Goal: Task Accomplishment & Management: Manage account settings

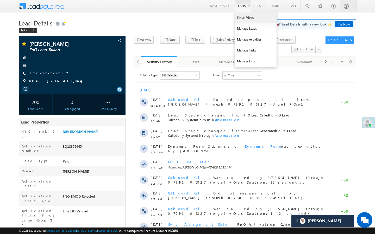
click at [240, 19] on link "Smart Views" at bounding box center [256, 17] width 42 height 11
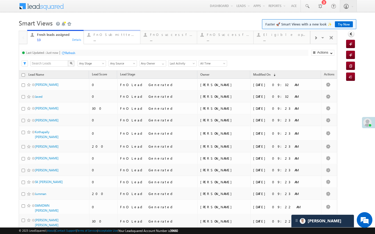
click at [115, 43] on link "FnO Submittted Leads ... Details" at bounding box center [112, 37] width 57 height 14
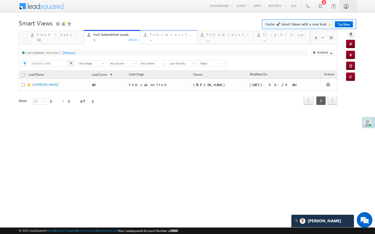
click at [159, 39] on div "..." at bounding box center [171, 40] width 43 height 4
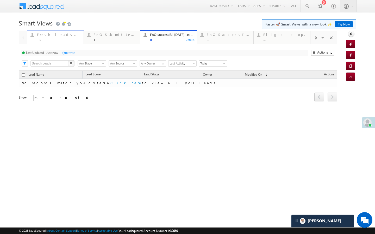
click at [74, 38] on div "13" at bounding box center [58, 40] width 43 height 4
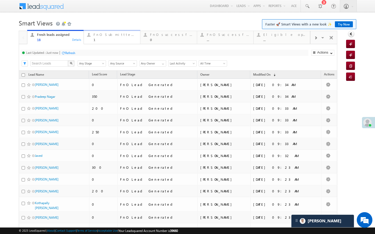
drag, startPoint x: 98, startPoint y: 38, endPoint x: 85, endPoint y: 54, distance: 20.4
click at [98, 38] on div "1" at bounding box center [114, 40] width 43 height 4
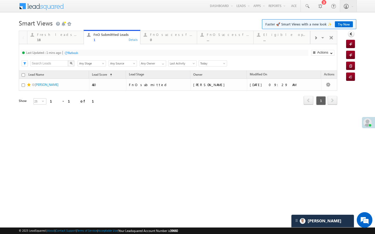
click at [75, 52] on div "Refresh" at bounding box center [73, 53] width 10 height 4
click at [66, 30] on div "Fresh leads assigned 18 Details FnO Submittted Leads 1 Details FnO successful t…" at bounding box center [168, 37] width 283 height 15
click at [66, 34] on div "Fresh leads assigned" at bounding box center [58, 35] width 43 height 4
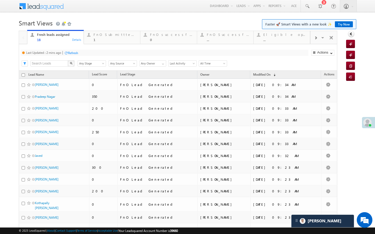
click at [75, 54] on div "Refresh" at bounding box center [73, 53] width 10 height 4
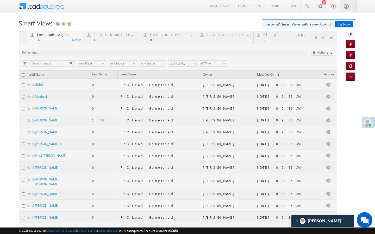
click at [108, 42] on div at bounding box center [178, 220] width 318 height 378
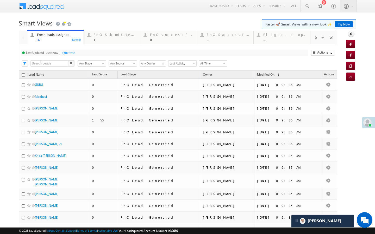
click at [108, 42] on link "FnO Submittted Leads 1 Details" at bounding box center [112, 37] width 57 height 13
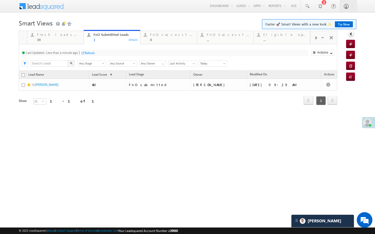
click at [88, 56] on div "Last Updated : Less than a minute ago Refresh Refreshing..." at bounding box center [164, 53] width 287 height 6
click at [146, 45] on div "Last Updated : Less than a minute ago Refresh Refreshing... Search X Lead Stage…" at bounding box center [178, 57] width 318 height 27
drag, startPoint x: 147, startPoint y: 40, endPoint x: 90, endPoint y: 51, distance: 57.5
click at [147, 40] on div "FnO successful today Leads 0 Details" at bounding box center [168, 37] width 55 height 10
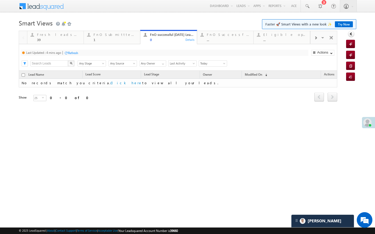
click at [76, 53] on div "Refresh" at bounding box center [73, 53] width 10 height 4
click at [70, 44] on link "Fresh leads assigned 39 Details" at bounding box center [55, 37] width 57 height 14
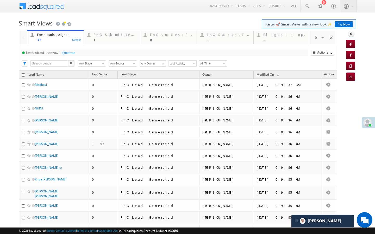
click at [72, 53] on div "Refresh" at bounding box center [70, 53] width 10 height 4
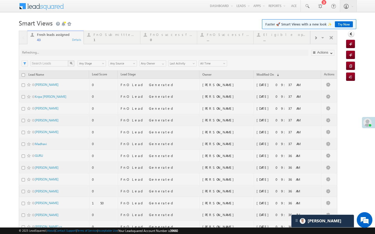
click at [99, 39] on div at bounding box center [178, 220] width 318 height 378
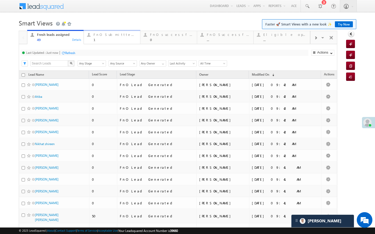
click at [105, 37] on div "FnO Submittted Leads" at bounding box center [114, 35] width 43 height 4
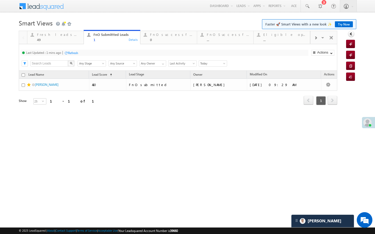
click at [69, 53] on div "Refresh" at bounding box center [73, 53] width 10 height 4
click at [230, 40] on div "..." at bounding box center [228, 40] width 43 height 4
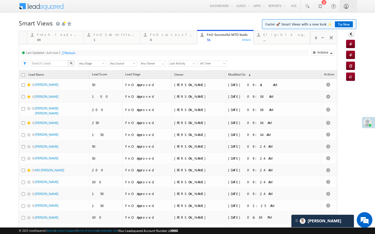
click at [216, 65] on span "All Time" at bounding box center [212, 63] width 26 height 5
click at [211, 82] on link "[DATE]" at bounding box center [212, 81] width 26 height 5
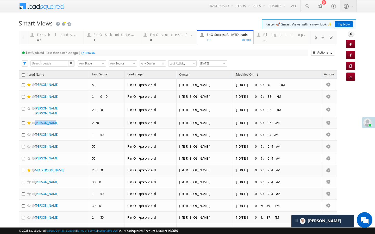
click at [210, 62] on span "[DATE]" at bounding box center [212, 63] width 26 height 5
click at [209, 71] on link "All Time" at bounding box center [212, 69] width 26 height 5
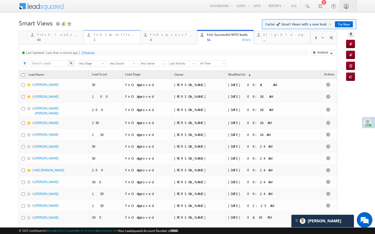
click at [99, 39] on div "1" at bounding box center [114, 40] width 43 height 4
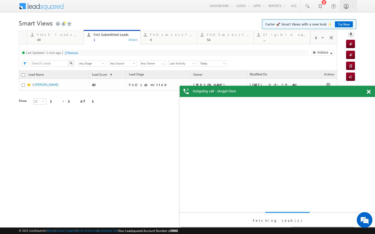
click at [75, 52] on div "Refresh" at bounding box center [73, 53] width 10 height 4
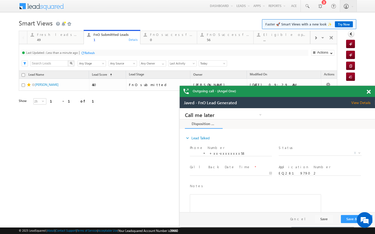
click at [85, 50] on div "Last Updated : Less than a minute ago Refresh Refreshing..." at bounding box center [164, 53] width 287 height 6
click at [85, 51] on div "Refresh" at bounding box center [90, 53] width 10 height 4
click at [62, 39] on div "49" at bounding box center [58, 40] width 43 height 4
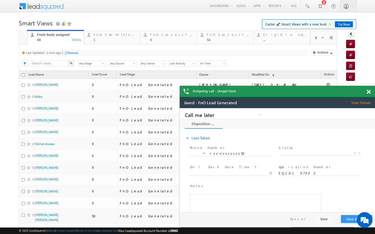
click at [73, 55] on div "Refresh" at bounding box center [71, 52] width 14 height 5
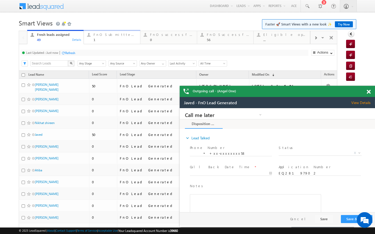
click at [98, 39] on div "1" at bounding box center [114, 40] width 43 height 4
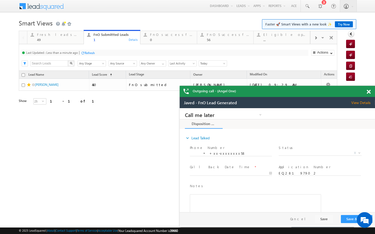
click at [86, 52] on div "Refresh" at bounding box center [90, 53] width 10 height 4
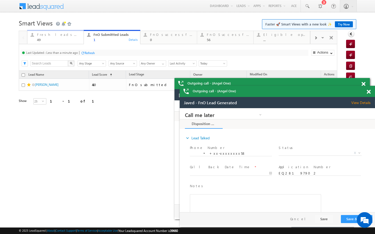
drag, startPoint x: 79, startPoint y: 38, endPoint x: 90, endPoint y: 53, distance: 18.6
click at [79, 38] on div "49" at bounding box center [58, 40] width 43 height 4
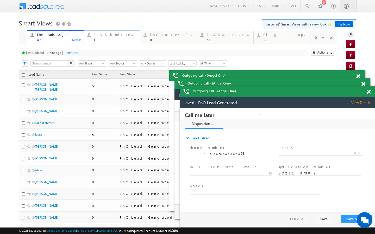
click at [105, 39] on div "1" at bounding box center [114, 40] width 43 height 4
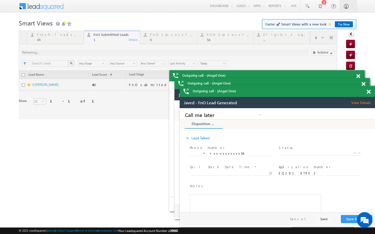
click at [87, 51] on div at bounding box center [178, 75] width 318 height 89
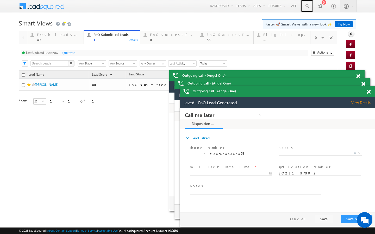
drag, startPoint x: 309, startPoint y: 5, endPoint x: 57, endPoint y: 148, distance: 289.5
click at [305, 7] on span at bounding box center [306, 6] width 5 height 5
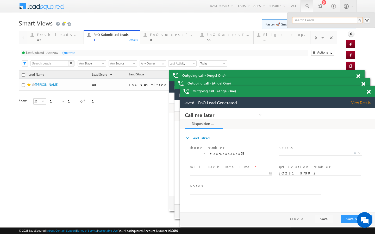
click at [302, 21] on input "text" at bounding box center [327, 20] width 71 height 6
type input "6267215874"
click at [359, 29] on link at bounding box center [358, 29] width 4 height 4
click at [87, 54] on div "Refresh" at bounding box center [90, 53] width 10 height 4
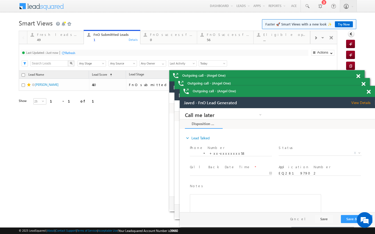
click at [70, 54] on div "Refresh" at bounding box center [70, 53] width 10 height 4
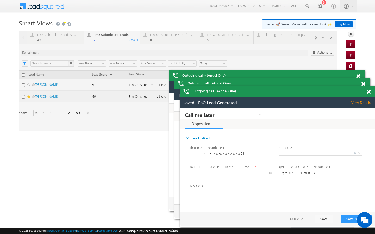
click at [69, 42] on div at bounding box center [178, 81] width 318 height 101
click at [74, 40] on div "49" at bounding box center [58, 40] width 43 height 4
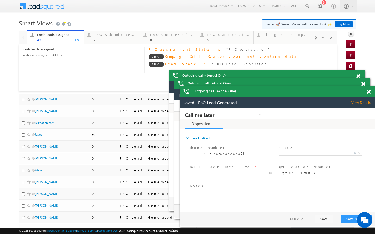
click at [77, 52] on div "Fresh leads assigned Fresh leads assigned - All time" at bounding box center [83, 60] width 123 height 26
click at [97, 25] on h1 "Smart Views Getting Started Faster 🚀 Smart Views with a new look ✨ Try Now" at bounding box center [187, 22] width 337 height 10
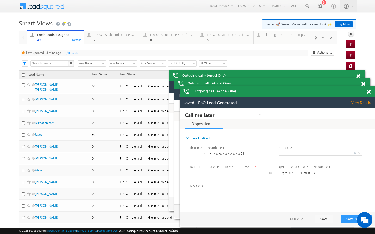
click at [73, 53] on div "Refresh" at bounding box center [73, 53] width 10 height 4
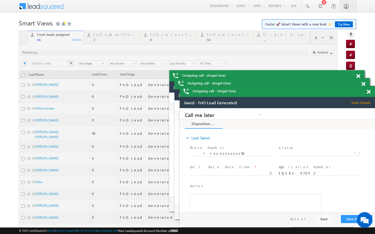
click at [113, 39] on div at bounding box center [178, 220] width 318 height 378
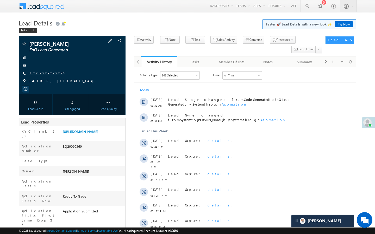
click at [50, 73] on link "+xx-xxxxxxxx74" at bounding box center [46, 73] width 34 height 4
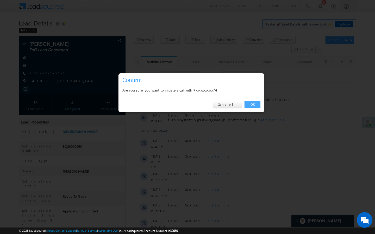
click at [254, 105] on link "OK" at bounding box center [252, 104] width 16 height 7
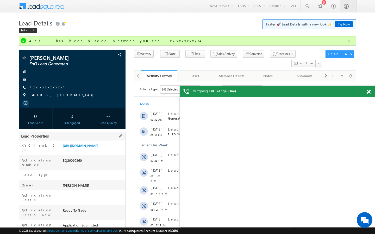
click at [118, 150] on div "https://angelbroking1-pk3em7sa.customui-test.leadsquared.com?leadId=aca433c8-98…" at bounding box center [93, 146] width 64 height 7
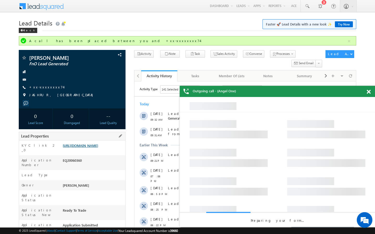
click at [98, 148] on link "https://angelbroking1-pk3em7sa.customui-test.leadsquared.com?leadId=aca433c8-98…" at bounding box center [80, 145] width 35 height 4
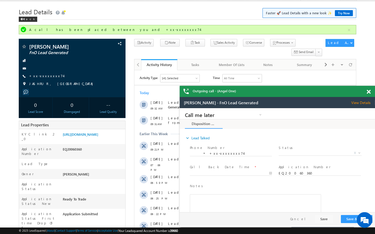
scroll to position [21, 0]
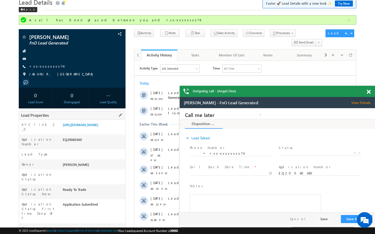
drag, startPoint x: 62, startPoint y: 213, endPoint x: 84, endPoint y: 213, distance: 21.4
click at [0, 0] on div "AAAK685763" at bounding box center [0, 0] width 0 height 0
copy div "AAAK685763"
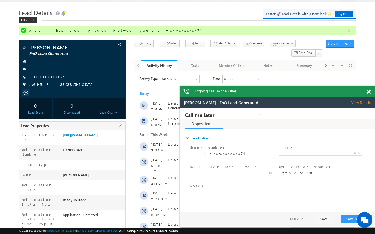
scroll to position [0, 0]
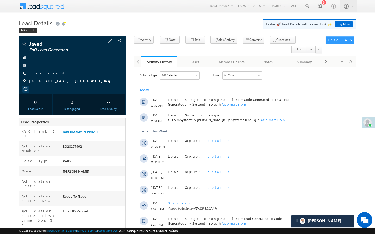
click at [42, 75] on link "+xx-xxxxxxxx58" at bounding box center [47, 73] width 36 height 4
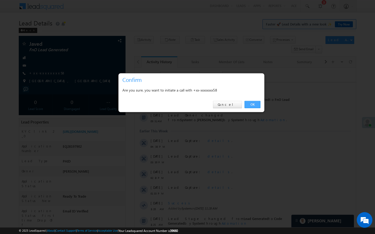
drag, startPoint x: 250, startPoint y: 106, endPoint x: 22, endPoint y: 72, distance: 230.6
click at [250, 106] on link "OK" at bounding box center [252, 104] width 16 height 7
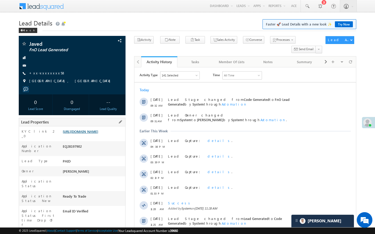
click at [81, 134] on link "https://angelbroking1-pk3em7sa.customui-test.leadsquared.com?leadId=56ce0f72-9f…" at bounding box center [80, 131] width 35 height 4
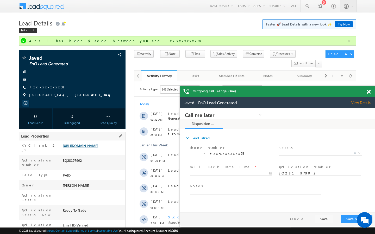
click at [0, 0] on link "https://angelbroking1-pk3em7sa.customui-test.leadsquared.com?leadId=56ce0f72-9f…" at bounding box center [0, 0] width 0 height 0
click at [0, 0] on link "+xx-xxxxxxxx58" at bounding box center [0, 0] width 0 height 0
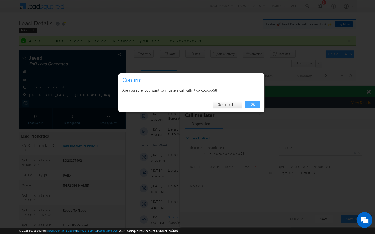
click at [256, 105] on link "OK" at bounding box center [252, 104] width 16 height 7
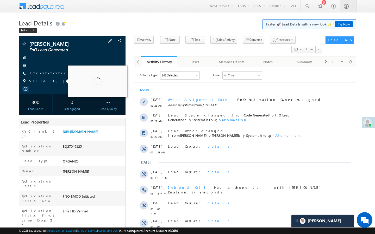
click at [53, 78] on div "ADESH GANESH FnO Lead Generated +xx-xxxxxxxx26" at bounding box center [72, 63] width 102 height 45
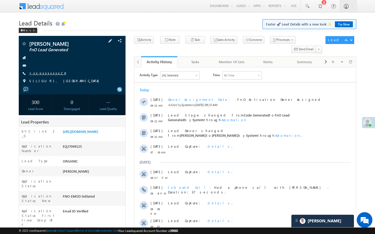
click at [47, 73] on link "+xx-xxxxxxxx26" at bounding box center [47, 73] width 37 height 4
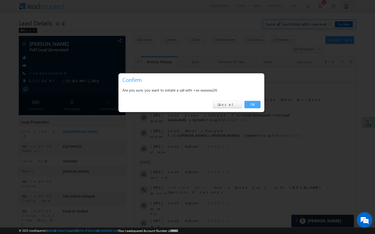
drag, startPoint x: 253, startPoint y: 103, endPoint x: 3, endPoint y: 63, distance: 253.2
click at [253, 103] on link "OK" at bounding box center [252, 104] width 16 height 7
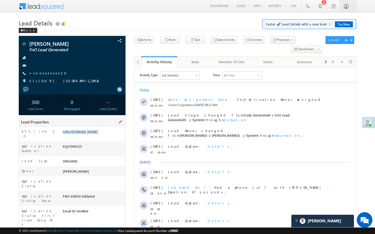
click at [98, 134] on link "https://angelbroking1-pk3em7sa.customui-test.leadsquared.com?leadId=a4733d8b-1a…" at bounding box center [80, 131] width 35 height 4
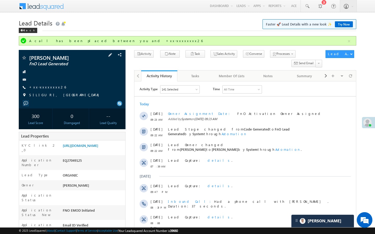
click at [23, 58] on span at bounding box center [23, 58] width 5 height 5
click at [43, 88] on link "+xx-xxxxxxxx26" at bounding box center [47, 87] width 37 height 4
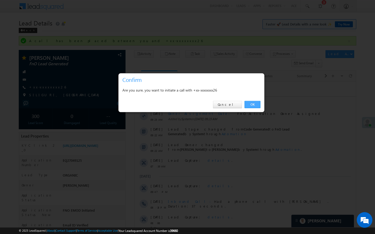
click at [257, 105] on link "OK" at bounding box center [252, 104] width 16 height 7
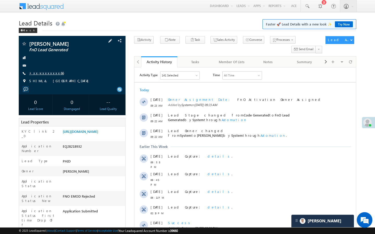
click at [44, 75] on link "+xx-xxxxxxxx66" at bounding box center [46, 73] width 35 height 4
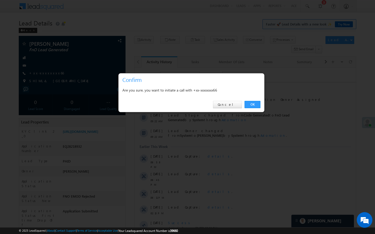
click at [262, 105] on div "OK Cancel" at bounding box center [191, 104] width 146 height 15
click at [255, 105] on link "OK" at bounding box center [252, 104] width 16 height 7
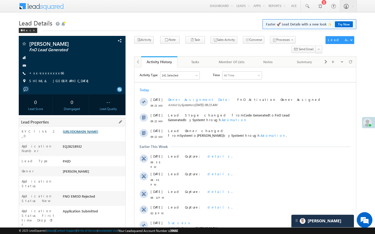
click at [87, 134] on link "https://angelbroking1-pk3em7sa.customui-test.leadsquared.com?leadId=a8c146c4-5a…" at bounding box center [80, 131] width 35 height 4
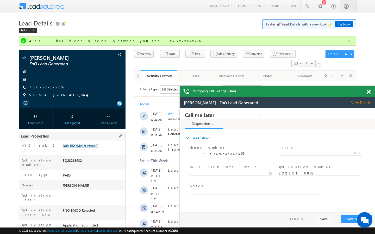
click at [0, 0] on link "https://angelbroking1-pk3em7sa.customui-test.leadsquared.com?leadId=a8c146c4-5a…" at bounding box center [0, 0] width 0 height 0
click at [48, 85] on link "+xx-xxxxxxxx66" at bounding box center [46, 87] width 35 height 4
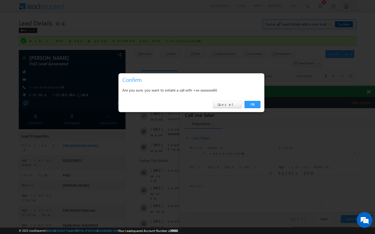
click at [251, 99] on div "OK Cancel" at bounding box center [191, 104] width 146 height 15
click at [251, 102] on link "OK" at bounding box center [252, 104] width 16 height 7
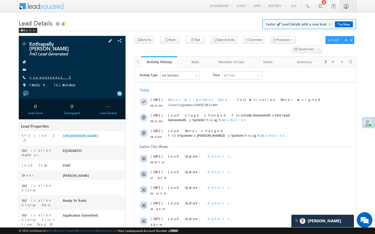
click at [41, 75] on link "+xx-xxxxxxxx15" at bounding box center [49, 77] width 41 height 4
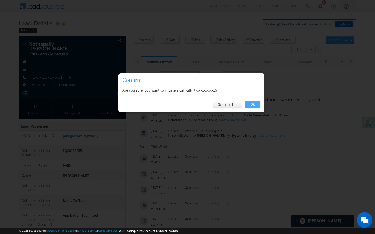
click at [249, 104] on link "OK" at bounding box center [252, 104] width 16 height 7
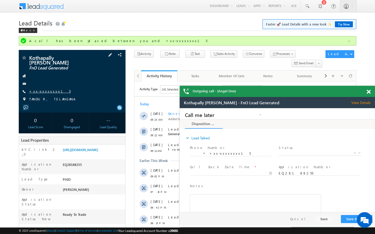
click at [46, 89] on link "+xx-xxxxxxxx15" at bounding box center [49, 91] width 41 height 4
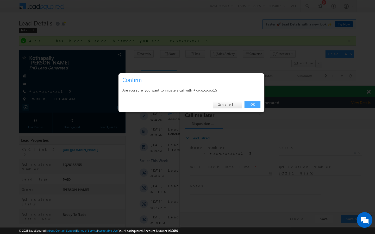
drag, startPoint x: 248, startPoint y: 105, endPoint x: 69, endPoint y: 0, distance: 207.6
click at [248, 105] on link "OK" at bounding box center [252, 104] width 16 height 7
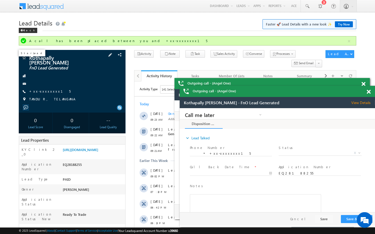
click at [0, 0] on span at bounding box center [0, 0] width 0 height 0
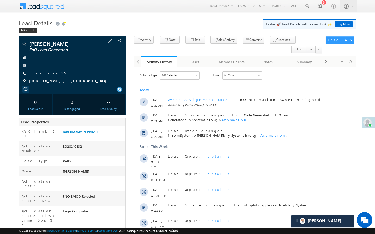
click at [48, 73] on link "+xx-xxxxxxxx86" at bounding box center [47, 73] width 36 height 4
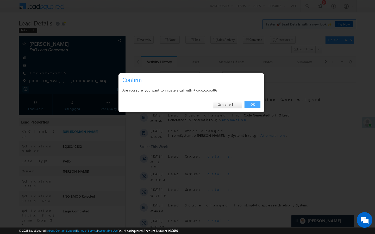
click at [251, 104] on link "OK" at bounding box center [252, 104] width 16 height 7
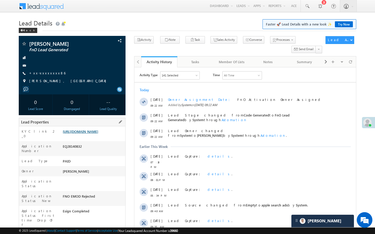
click at [91, 134] on link "[URL][DOMAIN_NAME]" at bounding box center [80, 131] width 35 height 4
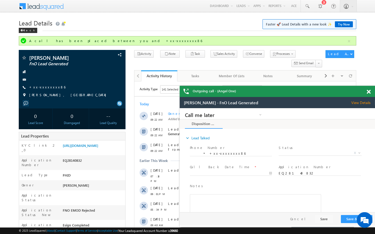
click at [0, 0] on div "[PERSON_NAME] FnO Lead Generated" at bounding box center [0, 0] width 0 height 0
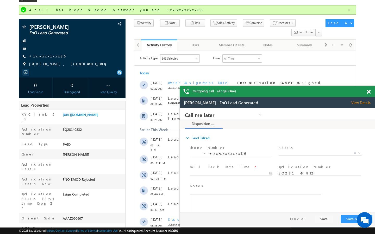
scroll to position [42, 0]
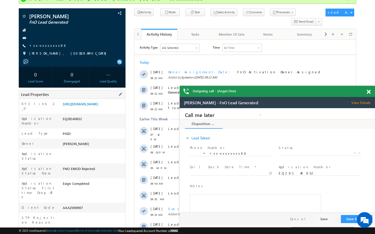
drag, startPoint x: 62, startPoint y: 196, endPoint x: 86, endPoint y: 195, distance: 23.7
click at [85, 205] on div "AAAZ090907" at bounding box center [93, 208] width 64 height 7
copy div "AAAZ090907"
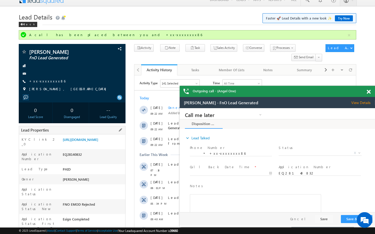
scroll to position [0, 0]
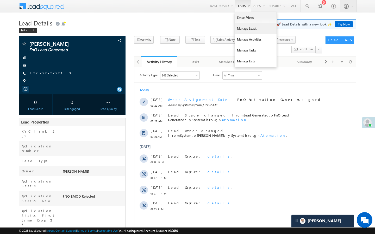
click at [240, 30] on link "Manage Leads" at bounding box center [256, 28] width 42 height 11
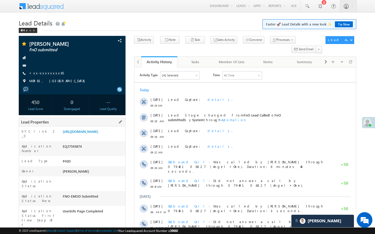
drag, startPoint x: 62, startPoint y: 222, endPoint x: 87, endPoint y: 222, distance: 24.2
click at [87, 233] on div "AABL160637" at bounding box center [93, 236] width 64 height 7
copy div "AABL160637"
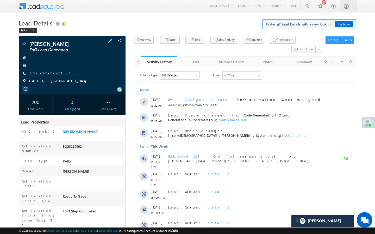
click at [46, 72] on link "+xx-xxxxxxxx11" at bounding box center [53, 73] width 48 height 4
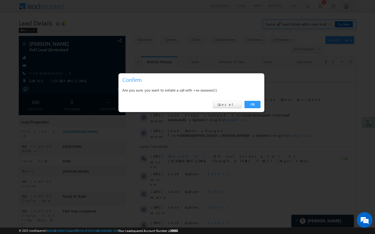
click at [250, 105] on link "OK" at bounding box center [252, 104] width 16 height 7
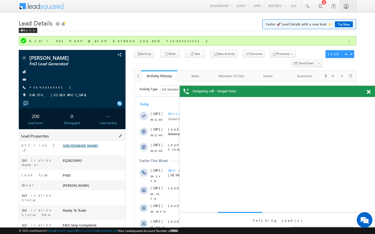
click at [98, 148] on link "https://angelbroking1-pk3em7sa.customui-test.leadsquared.com?leadId=656734fc-52…" at bounding box center [80, 145] width 35 height 4
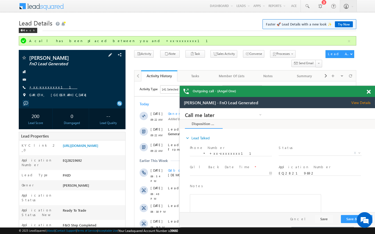
click at [48, 87] on link "+xx-xxxxxxxx11" at bounding box center [53, 87] width 48 height 4
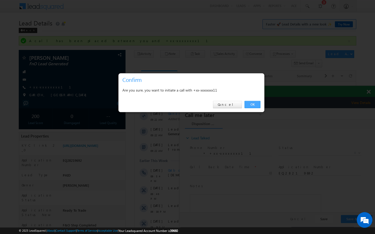
click at [256, 103] on link "OK" at bounding box center [252, 104] width 16 height 7
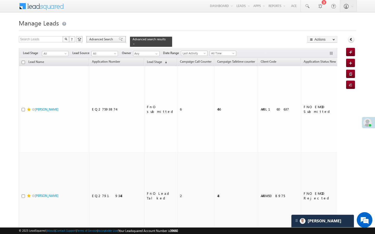
click at [105, 40] on span "Advanced Search" at bounding box center [101, 39] width 25 height 5
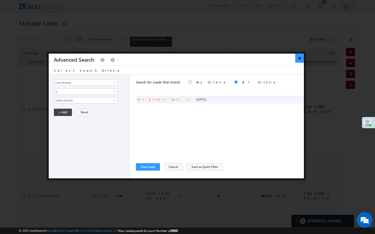
click at [297, 59] on button "×" at bounding box center [299, 58] width 9 height 9
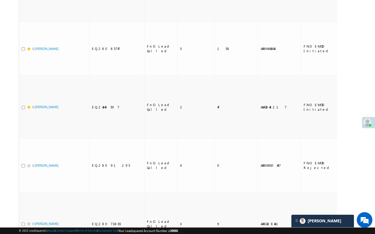
scroll to position [1439, 0]
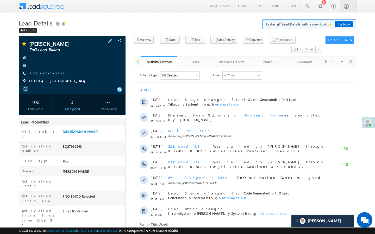
click at [48, 72] on link "+xx-xxxxxxxx72" at bounding box center [47, 73] width 37 height 4
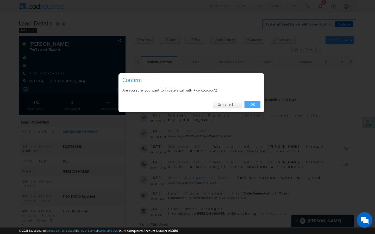
click at [253, 104] on link "OK" at bounding box center [252, 104] width 16 height 7
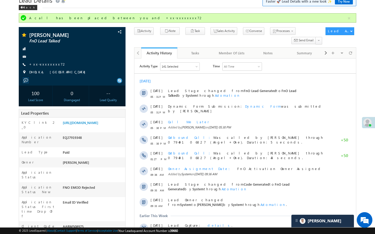
scroll to position [31, 0]
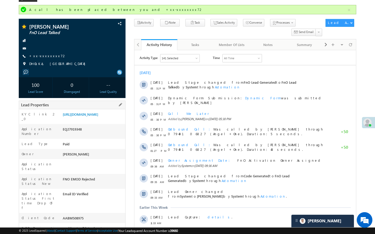
drag, startPoint x: 62, startPoint y: 200, endPoint x: 90, endPoint y: 200, distance: 27.1
click at [90, 216] on div "AABM508975" at bounding box center [93, 219] width 64 height 7
copy div "AABM508975"
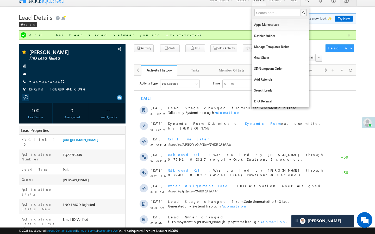
scroll to position [0, 0]
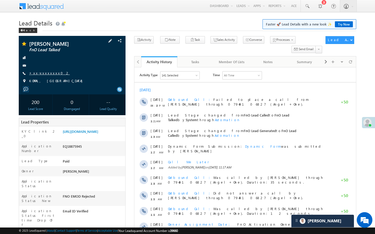
click at [47, 75] on link "+xx-xxxxxxxx02" at bounding box center [49, 73] width 41 height 4
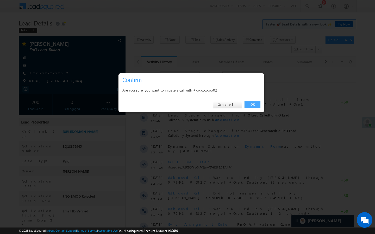
click at [245, 104] on link "OK" at bounding box center [252, 104] width 16 height 7
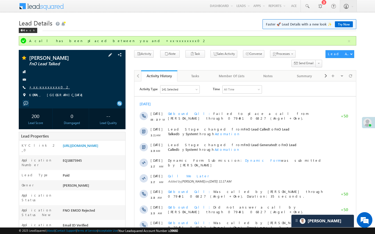
click at [44, 85] on link "+xx-xxxxxxxx02" at bounding box center [49, 87] width 41 height 4
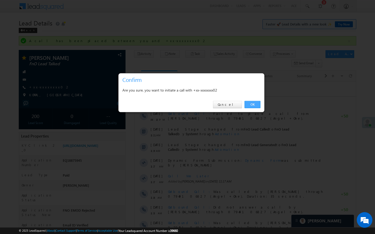
click at [258, 104] on link "OK" at bounding box center [252, 104] width 16 height 7
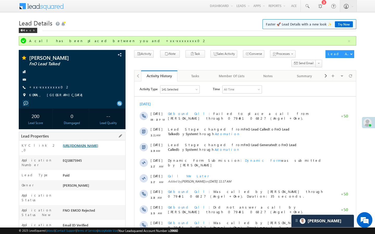
click at [98, 148] on link "https://angelbroking1-pk3em7sa.customui-test.leadsquared.com?leadId=2611203c-94…" at bounding box center [80, 145] width 35 height 4
click at [45, 83] on div "Bhimappa Garebal FnO Lead Talked +xx-xxxxxxxx02 KOPPAL, KARNATAKA" at bounding box center [72, 77] width 102 height 45
click at [46, 86] on link "+xx-xxxxxxxx02" at bounding box center [49, 87] width 41 height 4
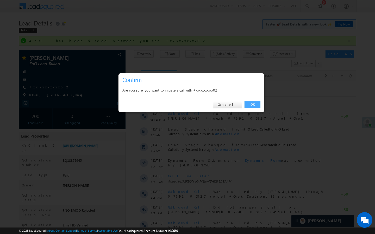
click at [255, 103] on link "OK" at bounding box center [252, 104] width 16 height 7
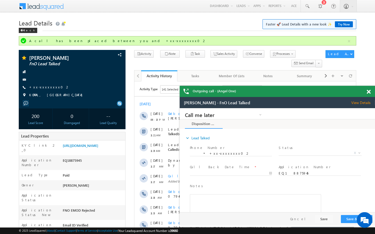
click at [369, 92] on span at bounding box center [369, 92] width 4 height 4
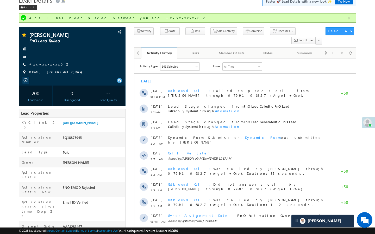
scroll to position [31, 0]
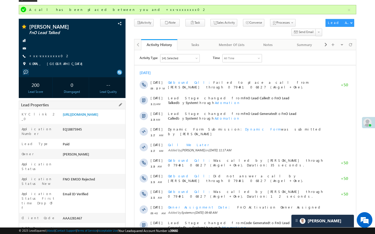
drag, startPoint x: 61, startPoint y: 202, endPoint x: 92, endPoint y: 202, distance: 30.7
click at [93, 216] on div "AAAJ281467" at bounding box center [93, 219] width 64 height 7
copy div "AAAJ281467"
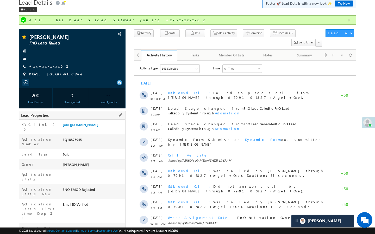
scroll to position [0, 0]
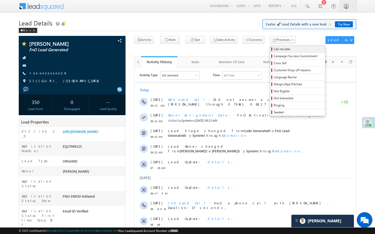
click at [274, 48] on span "Call me later" at bounding box center [298, 49] width 49 height 5
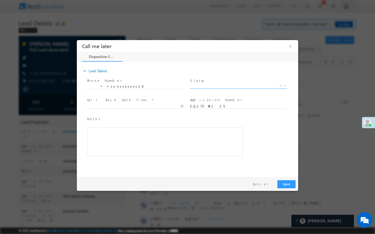
click at [239, 88] on span "X" at bounding box center [238, 86] width 97 height 5
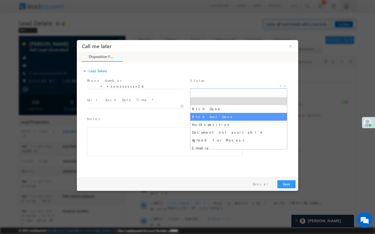
select select "Pitch Not Done"
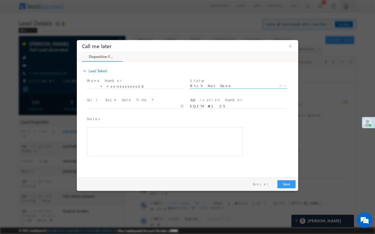
click at [171, 110] on span at bounding box center [135, 112] width 96 height 6
type input "09/04/25 9:47 AM"
click at [170, 106] on input "09/04/25 9:47 AM" at bounding box center [135, 106] width 96 height 5
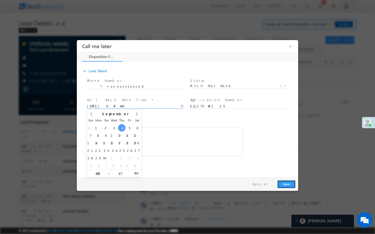
click at [283, 183] on button "Save" at bounding box center [286, 184] width 18 height 8
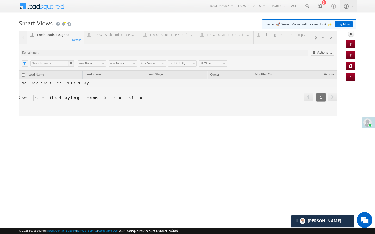
click at [118, 40] on div at bounding box center [178, 73] width 318 height 85
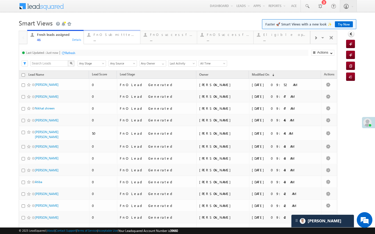
click at [116, 40] on div "..." at bounding box center [114, 40] width 43 height 4
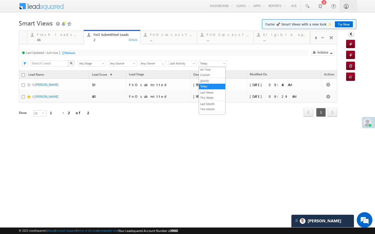
click at [208, 64] on span "Today" at bounding box center [212, 63] width 26 height 5
click at [204, 81] on link "[DATE]" at bounding box center [212, 81] width 26 height 5
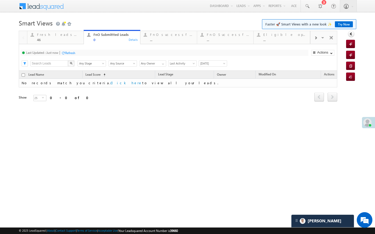
click at [202, 64] on span "[DATE]" at bounding box center [212, 63] width 26 height 5
click at [205, 85] on link "Today" at bounding box center [212, 86] width 26 height 5
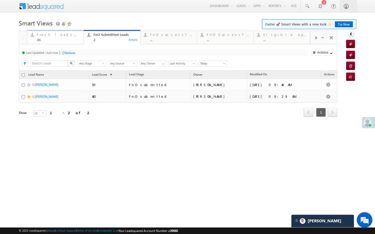
drag, startPoint x: 67, startPoint y: 43, endPoint x: 71, endPoint y: 58, distance: 15.4
click at [67, 43] on link "Fresh leads assigned 46 Details" at bounding box center [55, 37] width 57 height 14
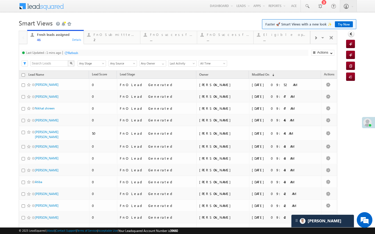
click at [76, 52] on div "Refresh" at bounding box center [73, 53] width 10 height 4
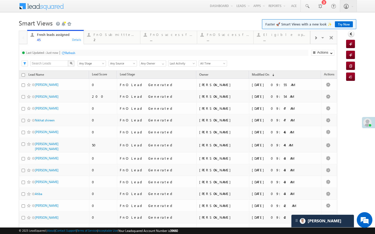
click at [97, 45] on div "Last Updated : Just now Refresh Refreshing... Search X Lead Stage Any Stage Any…" at bounding box center [178, 57] width 318 height 27
click at [97, 43] on link "FnO Submittted Leads 2 Details" at bounding box center [112, 37] width 57 height 14
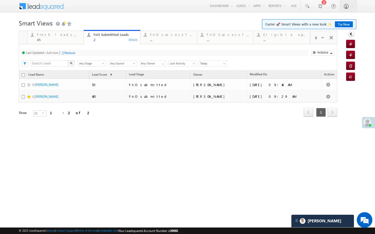
click at [74, 54] on div "Refresh" at bounding box center [70, 53] width 10 height 4
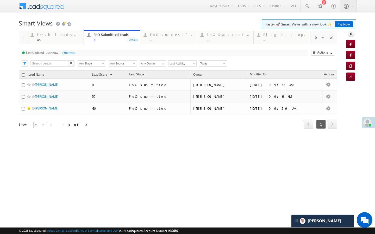
drag, startPoint x: 67, startPoint y: 36, endPoint x: 77, endPoint y: 52, distance: 18.6
click at [67, 36] on div "Fresh leads assigned" at bounding box center [58, 35] width 43 height 4
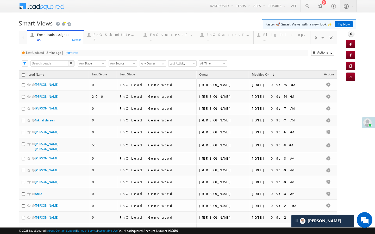
click at [76, 55] on div "Refresh" at bounding box center [73, 53] width 10 height 4
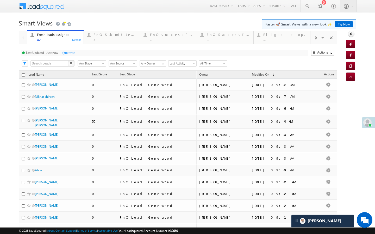
click at [109, 44] on div "Last Updated : Just now Refresh Refreshing... Search X Lead Stage Any Stage Any…" at bounding box center [178, 57] width 318 height 27
click at [109, 35] on div "FnO Submittted Leads" at bounding box center [114, 35] width 43 height 4
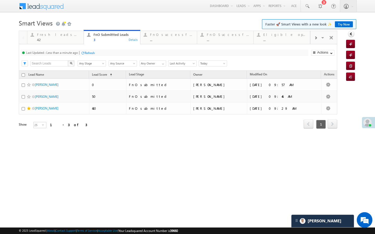
click at [84, 53] on div at bounding box center [83, 53] width 4 height 4
drag, startPoint x: 79, startPoint y: 39, endPoint x: 86, endPoint y: 55, distance: 18.3
click at [79, 39] on div "42" at bounding box center [58, 40] width 43 height 4
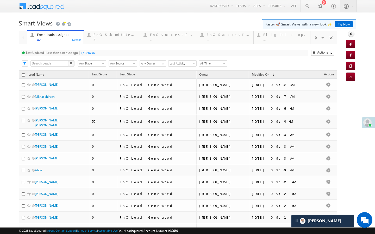
click at [89, 52] on div "Refresh" at bounding box center [90, 53] width 10 height 4
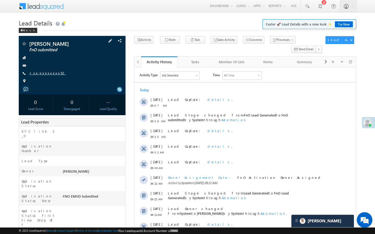
click at [45, 74] on link "+xx-xxxxxxxx52" at bounding box center [47, 73] width 37 height 4
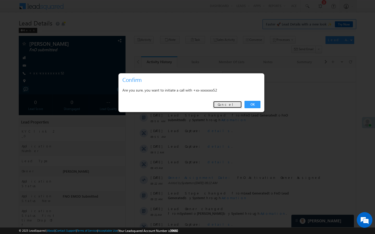
click at [234, 106] on link "Cancel" at bounding box center [227, 104] width 29 height 7
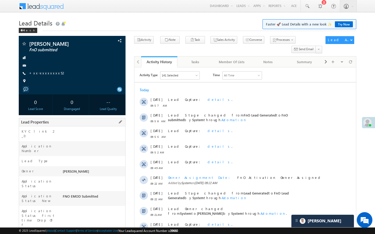
drag, startPoint x: 62, startPoint y: 208, endPoint x: 84, endPoint y: 209, distance: 22.1
click at [84, 233] on div "S51697653" at bounding box center [93, 236] width 64 height 7
copy div "S51697653"
click at [43, 73] on link "+xx-xxxxxxxx52" at bounding box center [47, 73] width 37 height 4
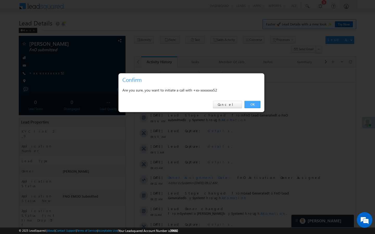
click at [246, 107] on link "OK" at bounding box center [252, 104] width 16 height 7
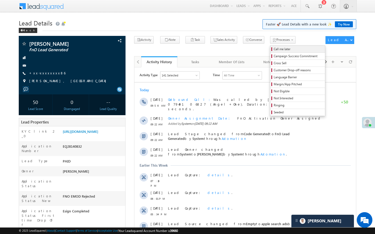
click at [274, 49] on span "Call me later" at bounding box center [298, 49] width 49 height 5
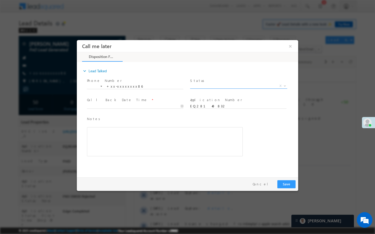
click at [229, 87] on span "X" at bounding box center [238, 86] width 97 height 5
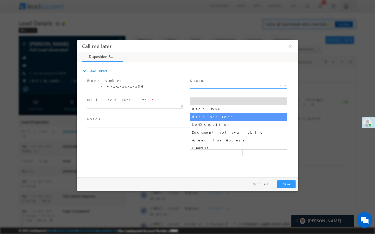
select select "Pitch Not Done"
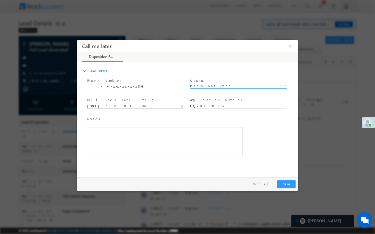
click at [163, 109] on input "[DATE] 10:01 AM" at bounding box center [135, 106] width 96 height 5
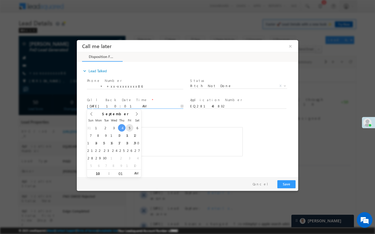
type input "[DATE] 10:01 AM"
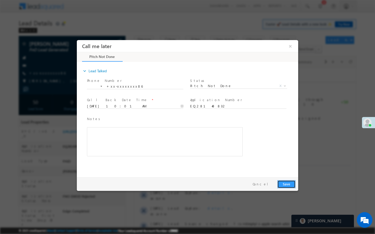
click at [283, 184] on button "Save" at bounding box center [286, 184] width 18 height 8
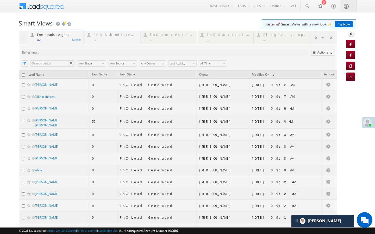
click at [97, 31] on link "FnO Submittted Leads ... Details" at bounding box center [112, 37] width 57 height 14
click at [97, 34] on div at bounding box center [178, 220] width 318 height 378
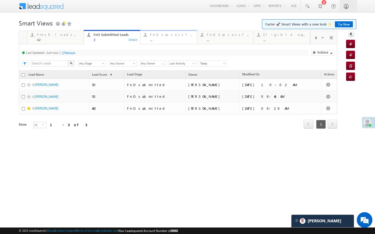
click at [154, 37] on div "FnO successful today Leads ..." at bounding box center [171, 37] width 43 height 10
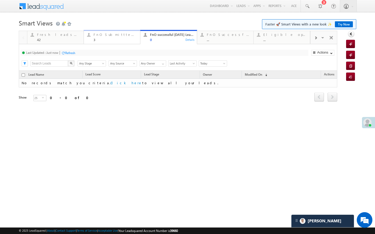
click at [105, 34] on div "FnO Submittted Leads" at bounding box center [114, 35] width 43 height 4
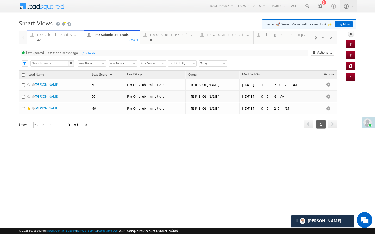
click at [67, 40] on div "42" at bounding box center [58, 40] width 43 height 4
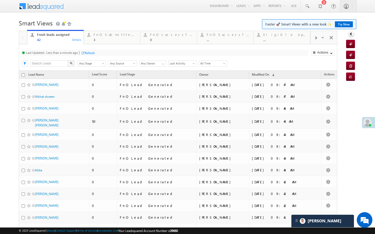
click at [83, 52] on div at bounding box center [83, 53] width 4 height 4
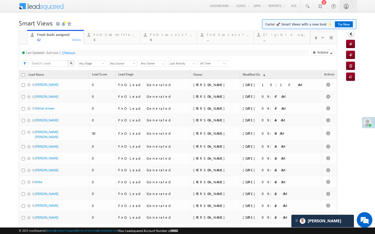
click at [90, 45] on div "Last Updated : Just now Refresh Refreshing... Search X Lead Stage Any Stage Any…" at bounding box center [178, 57] width 318 height 27
click at [94, 40] on div "3" at bounding box center [114, 40] width 43 height 4
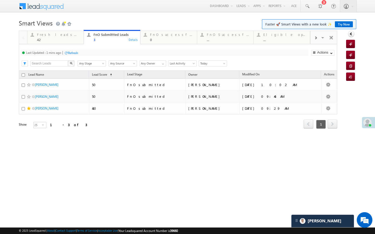
click at [74, 54] on div "Refresh" at bounding box center [73, 53] width 10 height 4
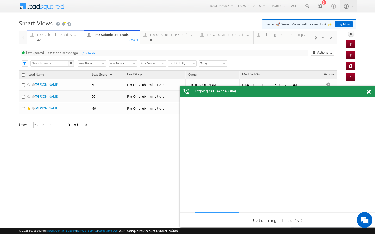
click at [74, 40] on div "42" at bounding box center [58, 40] width 43 height 4
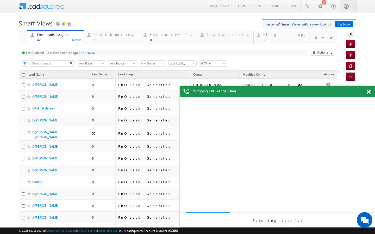
click at [89, 52] on div "Refresh" at bounding box center [90, 53] width 10 height 4
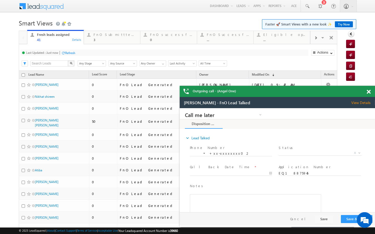
click at [74, 52] on div "Refresh" at bounding box center [70, 53] width 10 height 4
click at [115, 40] on div "3" at bounding box center [114, 40] width 43 height 4
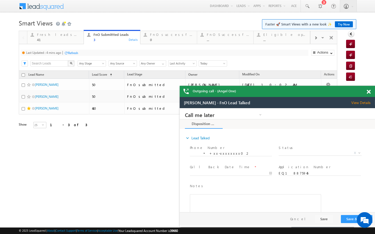
click at [75, 54] on div "Refresh" at bounding box center [73, 53] width 10 height 4
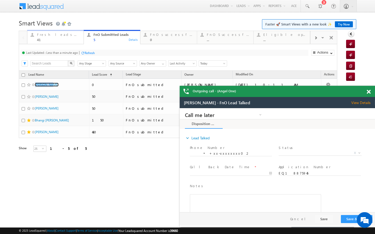
click at [77, 37] on div "Fresh leads assigned" at bounding box center [58, 35] width 43 height 4
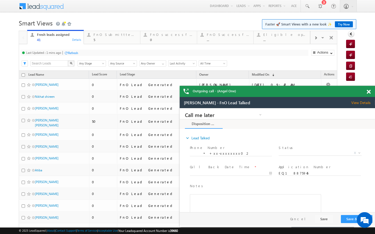
click at [75, 55] on div "Refresh" at bounding box center [71, 52] width 14 height 5
drag, startPoint x: 100, startPoint y: 38, endPoint x: 93, endPoint y: 44, distance: 8.8
click at [100, 38] on div "5" at bounding box center [114, 40] width 43 height 4
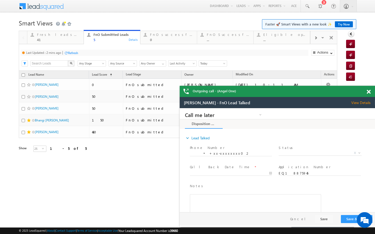
click at [73, 53] on div "Refresh" at bounding box center [73, 53] width 10 height 4
click at [71, 54] on div "Refresh" at bounding box center [70, 53] width 10 height 4
click at [72, 41] on div "41" at bounding box center [58, 40] width 43 height 4
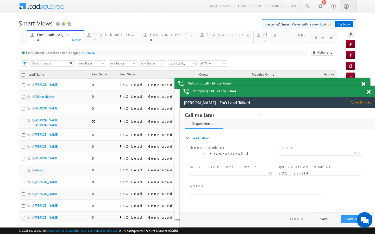
click at [85, 52] on div "Refresh" at bounding box center [90, 53] width 10 height 4
drag, startPoint x: 100, startPoint y: 36, endPoint x: 81, endPoint y: 61, distance: 30.9
click at [100, 36] on div "FnO Submittted Leads" at bounding box center [114, 35] width 43 height 4
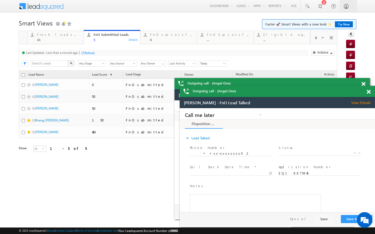
click at [84, 54] on div at bounding box center [83, 53] width 4 height 4
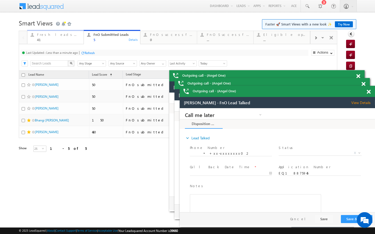
click at [72, 38] on div "41" at bounding box center [58, 40] width 43 height 4
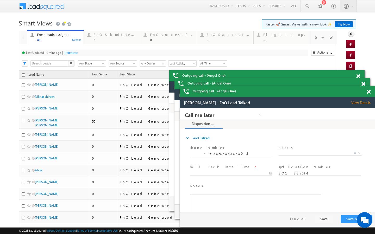
click at [76, 52] on div "Refresh" at bounding box center [73, 53] width 10 height 4
drag, startPoint x: 99, startPoint y: 37, endPoint x: 98, endPoint y: 44, distance: 6.7
click at [99, 37] on div "FnO Submittted Leads 5" at bounding box center [114, 37] width 43 height 10
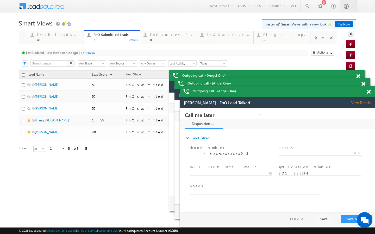
click at [100, 57] on div "Last Updated : Less than a minute ago Refresh Refreshing... Search X Lead Stage…" at bounding box center [178, 57] width 318 height 27
click at [93, 53] on div "Refresh" at bounding box center [90, 53] width 10 height 4
click at [65, 46] on div "Last Updated : Less than a minute ago Refresh Refreshing... Search X Lead Stage…" at bounding box center [178, 57] width 318 height 27
click at [67, 44] on div "Last Updated : Less than a minute ago Refresh Refreshing... Search X Lead Stage…" at bounding box center [178, 57] width 318 height 27
click at [76, 41] on div "41" at bounding box center [58, 40] width 43 height 4
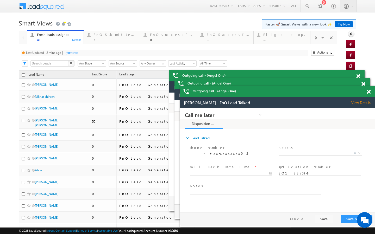
click at [73, 51] on div "Refresh" at bounding box center [73, 53] width 10 height 4
click at [96, 35] on div "FnO Submittted Leads" at bounding box center [114, 35] width 43 height 4
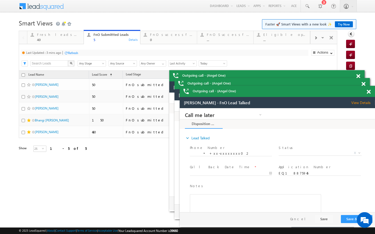
click at [69, 54] on div "Refresh" at bounding box center [73, 53] width 10 height 4
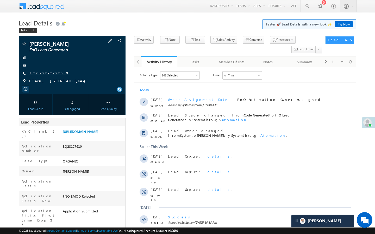
click at [44, 73] on link "+xx-xxxxxxxx09" at bounding box center [49, 73] width 40 height 4
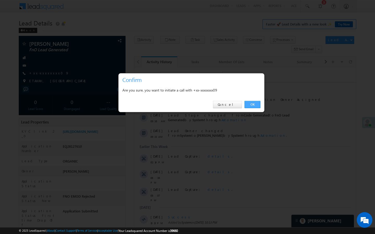
click at [252, 105] on link "OK" at bounding box center [252, 104] width 16 height 7
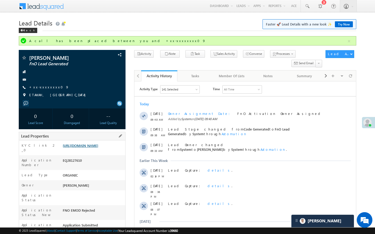
click at [95, 148] on link "[URL][DOMAIN_NAME]" at bounding box center [80, 145] width 35 height 4
click at [43, 86] on link "+xx-xxxxxxxx09" at bounding box center [49, 87] width 40 height 4
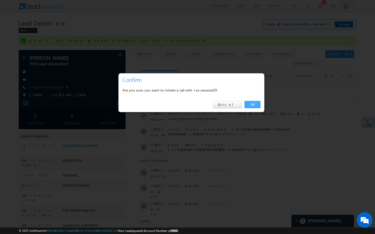
drag, startPoint x: 120, startPoint y: 33, endPoint x: 254, endPoint y: 103, distance: 151.6
click at [254, 103] on link "OK" at bounding box center [252, 104] width 16 height 7
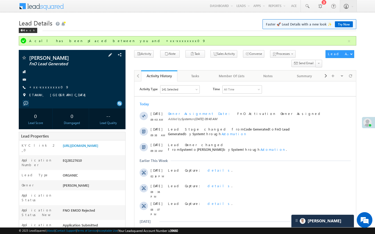
click at [31, 57] on div at bounding box center [32, 57] width 3 height 1
click at [25, 58] on span at bounding box center [23, 58] width 5 height 5
click at [372, 79] on body "Menu Tanya Sharma Tanya .shar ma@an gelbr oking .com" at bounding box center [187, 230] width 375 height 460
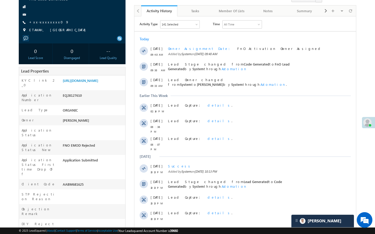
scroll to position [73, 0]
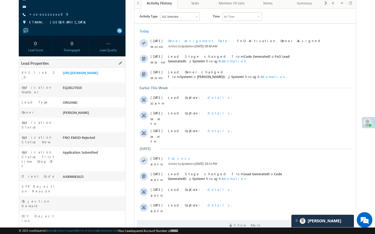
drag, startPoint x: 64, startPoint y: 161, endPoint x: 100, endPoint y: 161, distance: 36.5
click at [100, 174] on div "AABM681625" at bounding box center [93, 177] width 64 height 7
copy div "AABM681625"
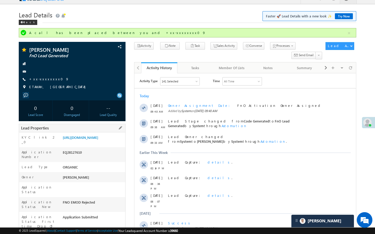
scroll to position [0, 0]
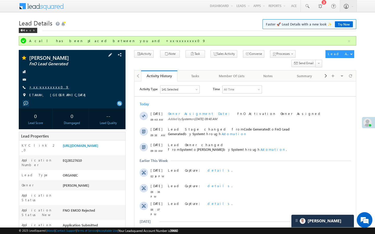
click at [46, 88] on link "+xx-xxxxxxxx09" at bounding box center [49, 87] width 40 height 4
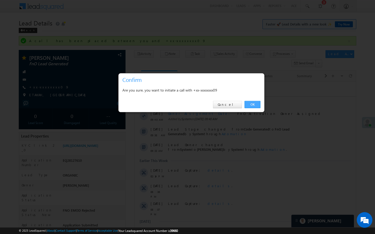
click at [256, 103] on link "OK" at bounding box center [252, 104] width 16 height 7
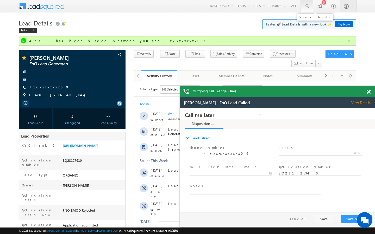
click at [93, 67] on link at bounding box center [51, 70] width 83 height 6
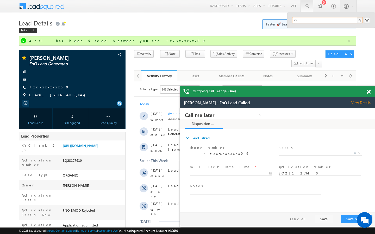
type input "7"
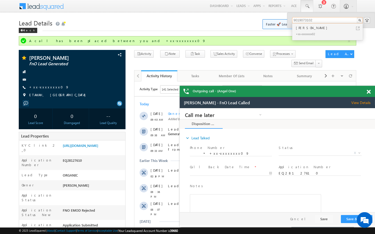
type input "9019073102"
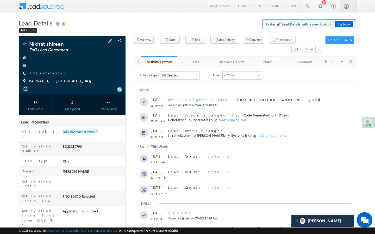
click at [45, 74] on link "+xx-xxxxxxxx25" at bounding box center [47, 73] width 37 height 4
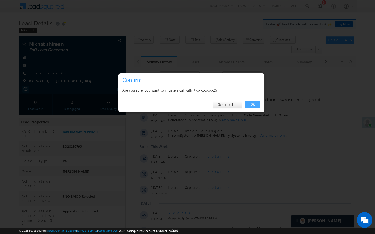
drag, startPoint x: 254, startPoint y: 105, endPoint x: 2, endPoint y: 58, distance: 256.6
click at [254, 105] on link "OK" at bounding box center [252, 104] width 16 height 7
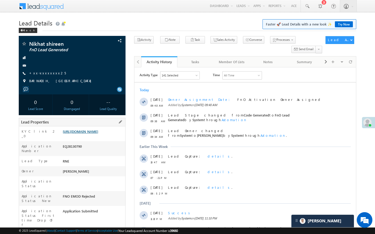
click at [98, 133] on link "https://angelbroking1-pk3em7sa.customui-test.leadsquared.com?leadId=2b785830-47…" at bounding box center [80, 131] width 35 height 4
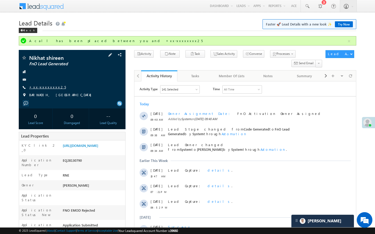
click at [49, 88] on link "+xx-xxxxxxxx25" at bounding box center [47, 87] width 37 height 4
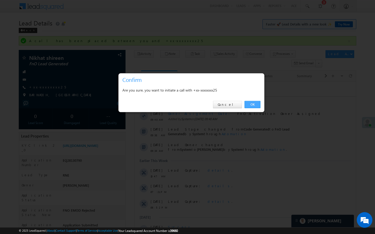
click at [249, 108] on link "OK" at bounding box center [252, 104] width 16 height 7
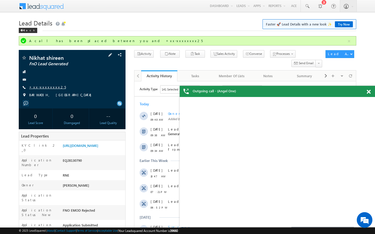
click at [43, 88] on link "+xx-xxxxxxxx25" at bounding box center [47, 87] width 37 height 4
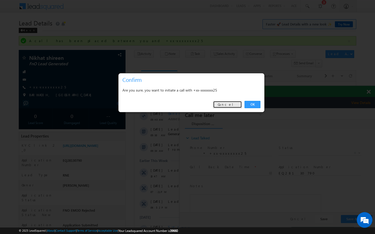
click at [232, 106] on link "Cancel" at bounding box center [227, 104] width 29 height 7
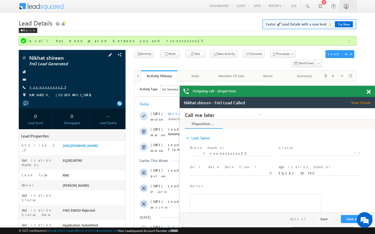
click at [48, 86] on link "+xx-xxxxxxxx25" at bounding box center [47, 87] width 37 height 4
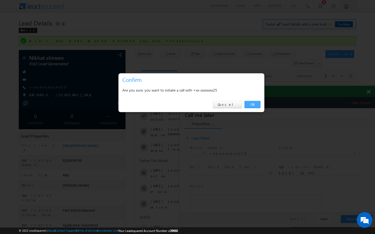
click at [256, 104] on link "OK" at bounding box center [252, 104] width 16 height 7
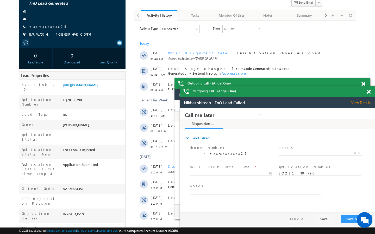
scroll to position [73, 0]
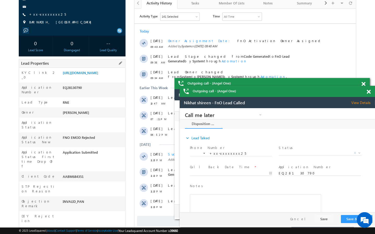
drag, startPoint x: 84, startPoint y: 163, endPoint x: 58, endPoint y: 164, distance: 26.0
click at [0, 0] on div "Client Code AABM684351" at bounding box center [0, 0] width 0 height 0
click at [0, 0] on div "AABM684351" at bounding box center [0, 0] width 0 height 0
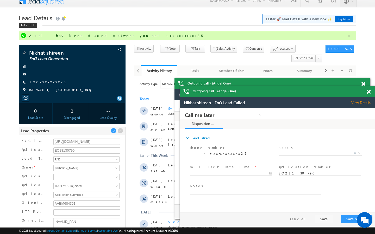
scroll to position [0, 0]
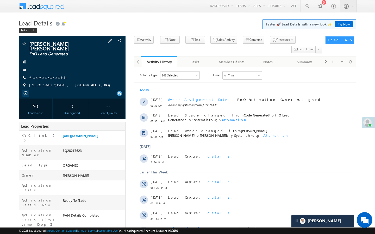
click at [41, 75] on link "+xx-xxxxxxxx92" at bounding box center [48, 77] width 38 height 4
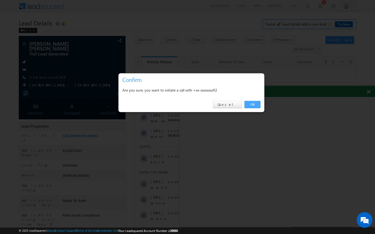
click at [252, 105] on link "OK" at bounding box center [252, 104] width 16 height 7
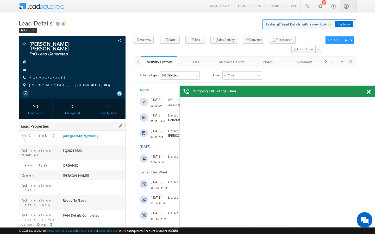
click at [100, 141] on div "[URL][DOMAIN_NAME]" at bounding box center [93, 136] width 64 height 7
click at [98, 136] on link "[URL][DOMAIN_NAME]" at bounding box center [80, 136] width 35 height 4
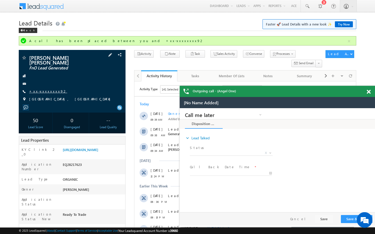
click at [47, 89] on link "+xx-xxxxxxxx92" at bounding box center [48, 91] width 38 height 4
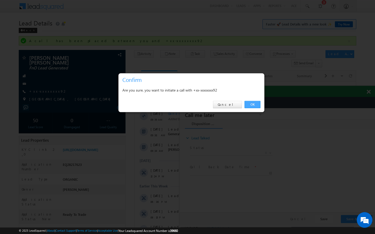
click at [256, 105] on link "OK" at bounding box center [252, 104] width 16 height 7
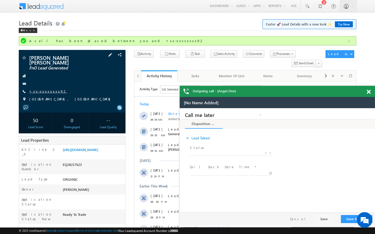
click at [42, 89] on link "+xx-xxxxxxxx92" at bounding box center [48, 91] width 38 height 4
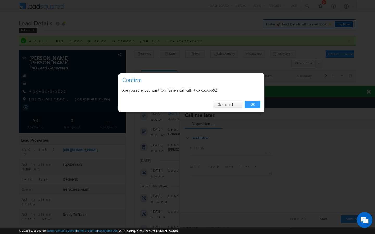
click at [255, 105] on link "OK" at bounding box center [252, 104] width 16 height 7
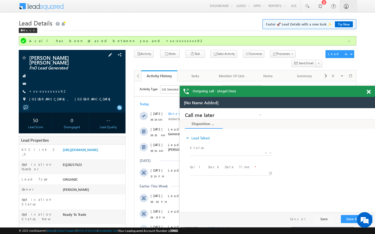
click at [44, 84] on div "Prakash kumar suthar FnO Lead Generated +xx-xxxxxxxx92" at bounding box center [72, 79] width 102 height 49
click at [44, 89] on link "+xx-xxxxxxxx92" at bounding box center [48, 91] width 38 height 4
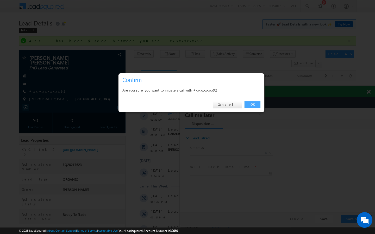
click at [252, 105] on link "OK" at bounding box center [252, 104] width 16 height 7
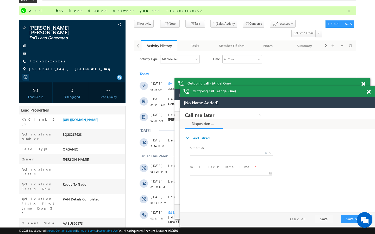
scroll to position [31, 0]
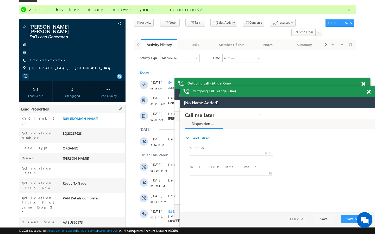
drag, startPoint x: 63, startPoint y: 205, endPoint x: 95, endPoint y: 205, distance: 31.8
click at [0, 0] on div "AABU396573" at bounding box center [0, 0] width 0 height 0
copy div "AABU396573"
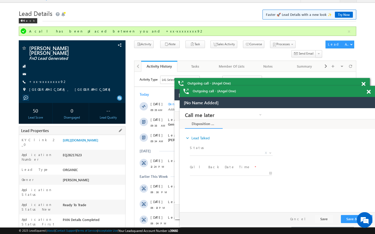
scroll to position [0, 0]
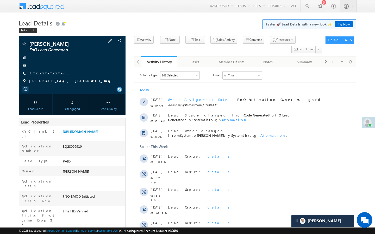
click at [45, 74] on link "+xx-xxxxxxxx90" at bounding box center [49, 73] width 40 height 4
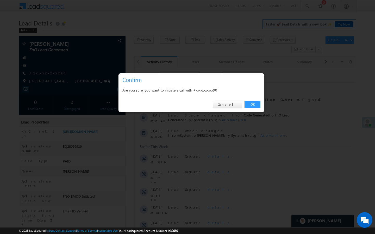
click at [257, 104] on link "OK" at bounding box center [252, 104] width 16 height 7
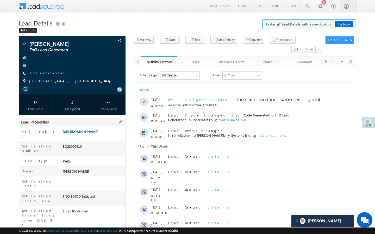
click at [95, 134] on link "[URL][DOMAIN_NAME]" at bounding box center [80, 131] width 35 height 4
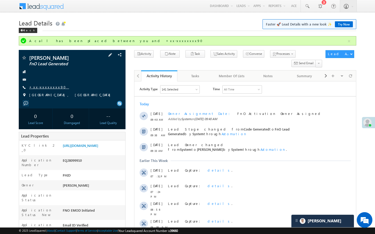
click at [48, 87] on link "+xx-xxxxxxxx90" at bounding box center [49, 87] width 40 height 4
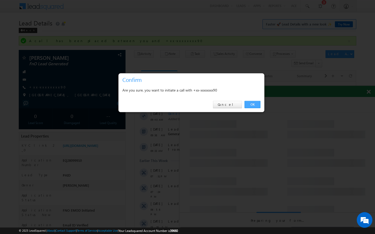
click at [250, 103] on link "OK" at bounding box center [252, 104] width 16 height 7
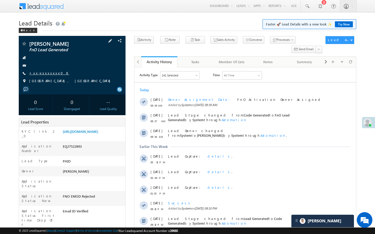
click at [48, 72] on link "+xx-xxxxxxxx08" at bounding box center [49, 73] width 40 height 4
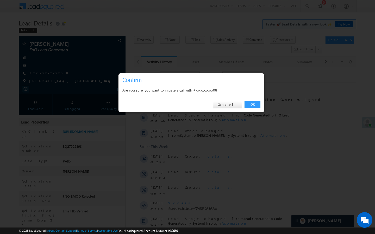
click at [250, 105] on link "OK" at bounding box center [252, 104] width 16 height 7
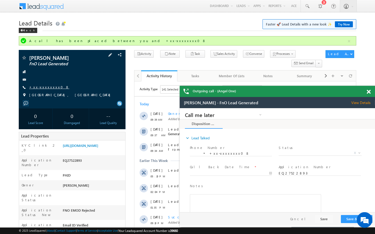
click at [41, 87] on link "+xx-xxxxxxxx08" at bounding box center [49, 87] width 40 height 4
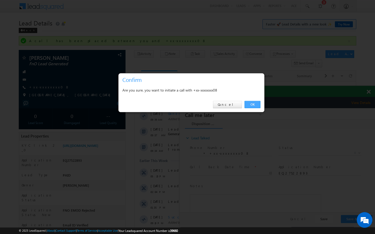
click at [253, 103] on link "OK" at bounding box center [252, 104] width 16 height 7
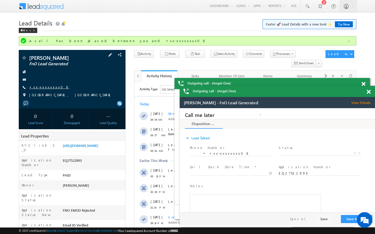
click at [50, 86] on link "+xx-xxxxxxxx08" at bounding box center [49, 87] width 40 height 4
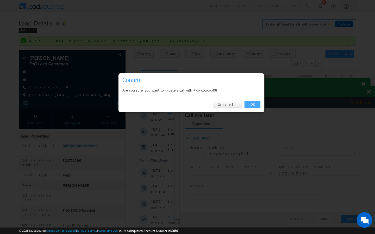
click at [252, 105] on link "OK" at bounding box center [252, 104] width 16 height 7
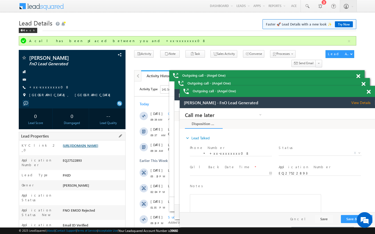
click at [0, 0] on link "https://angelbroking1-pk3em7sa.customui-test.leadsquared.com?leadId=7d51e421-de…" at bounding box center [0, 0] width 0 height 0
click at [0, 0] on div "Maheshwari gadi FnO Lead Generated" at bounding box center [0, 0] width 0 height 0
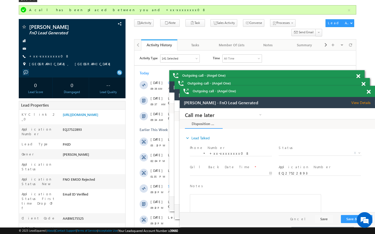
scroll to position [31, 0]
drag, startPoint x: 62, startPoint y: 204, endPoint x: 97, endPoint y: 204, distance: 34.9
click at [0, 0] on div "AABM175525" at bounding box center [0, 0] width 0 height 0
copy div "AABM175525"
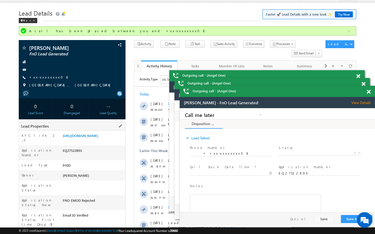
scroll to position [0, 0]
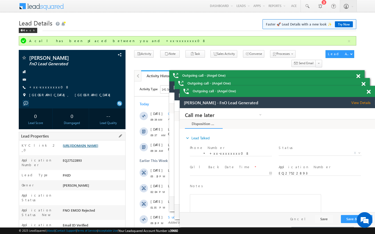
click at [0, 0] on link "https://angelbroking1-pk3em7sa.customui-test.leadsquared.com?leadId=7d51e421-de…" at bounding box center [0, 0] width 0 height 0
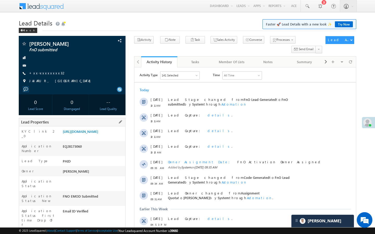
drag, startPoint x: 63, startPoint y: 222, endPoint x: 90, endPoint y: 222, distance: 26.8
click at [90, 233] on div "AABM720255" at bounding box center [93, 236] width 64 height 7
copy div "AABM720255"
click at [49, 73] on link "+xx-xxxxxxxx32" at bounding box center [47, 73] width 37 height 4
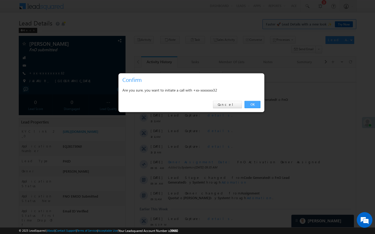
click at [258, 106] on link "OK" at bounding box center [252, 104] width 16 height 7
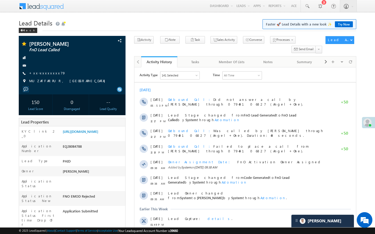
drag, startPoint x: 63, startPoint y: 221, endPoint x: 86, endPoint y: 221, distance: 22.9
click at [86, 233] on div "AABM644831" at bounding box center [93, 236] width 64 height 7
copy div "AABM644831"
click at [49, 74] on link "+xx-xxxxxxxx79" at bounding box center [47, 73] width 36 height 4
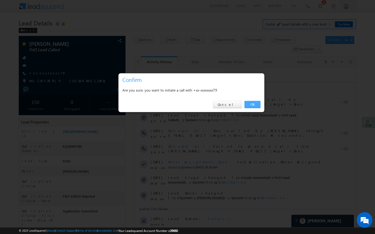
click at [253, 105] on link "OK" at bounding box center [252, 104] width 16 height 7
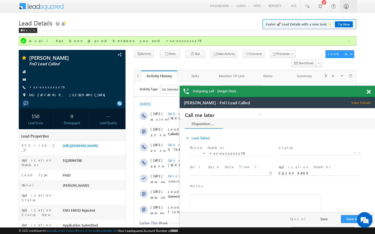
click at [369, 93] on span at bounding box center [369, 92] width 4 height 4
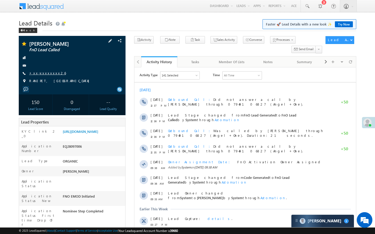
click at [51, 73] on link "+xx-xxxxxxxx26" at bounding box center [47, 73] width 37 height 4
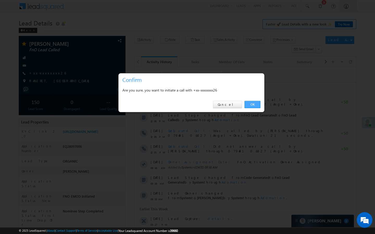
click at [257, 102] on link "OK" at bounding box center [252, 104] width 16 height 7
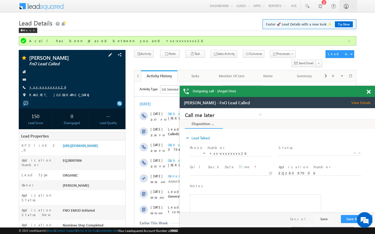
click at [51, 88] on link "+xx-xxxxxxxx26" at bounding box center [47, 87] width 37 height 4
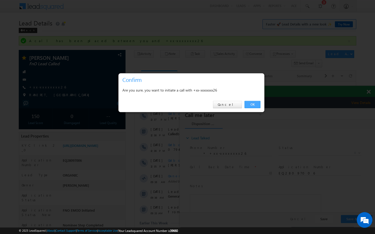
click at [257, 103] on link "OK" at bounding box center [252, 104] width 16 height 7
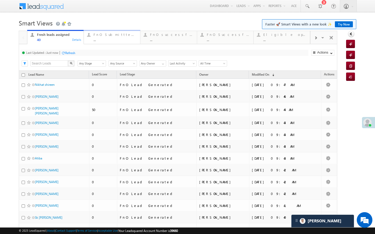
click at [107, 40] on div "..." at bounding box center [114, 40] width 43 height 4
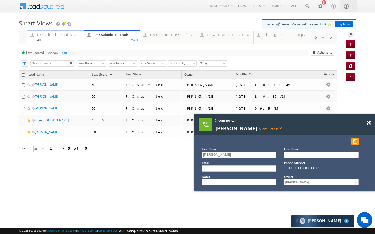
click at [74, 41] on div "40" at bounding box center [58, 40] width 43 height 4
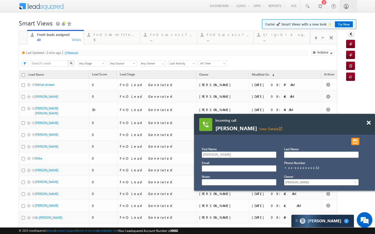
click at [76, 52] on div "Refresh" at bounding box center [73, 53] width 10 height 4
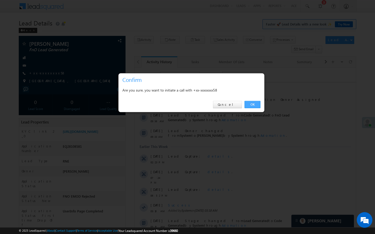
drag, startPoint x: 252, startPoint y: 107, endPoint x: 117, endPoint y: 49, distance: 146.4
click at [252, 107] on link "OK" at bounding box center [252, 104] width 16 height 7
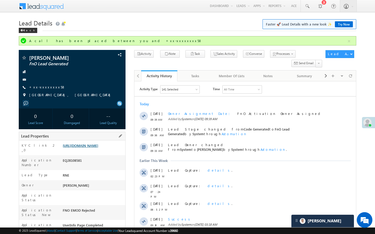
click at [94, 148] on link "https://angelbroking1-pk3em7sa.customui-test.leadsquared.com?leadId=bf7690aa-cf…" at bounding box center [80, 145] width 35 height 4
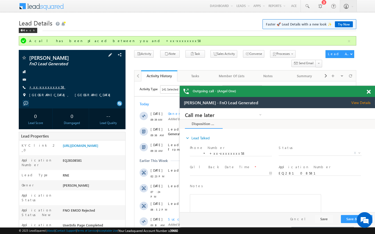
click at [0, 0] on link "+xx-xxxxxxxx58" at bounding box center [0, 0] width 0 height 0
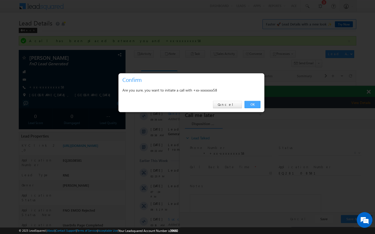
click at [252, 104] on link "OK" at bounding box center [252, 104] width 16 height 7
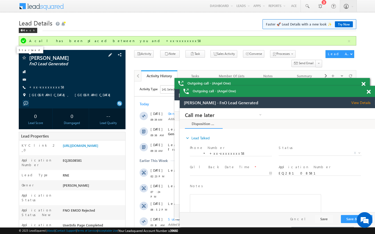
click at [0, 0] on span at bounding box center [0, 0] width 0 height 0
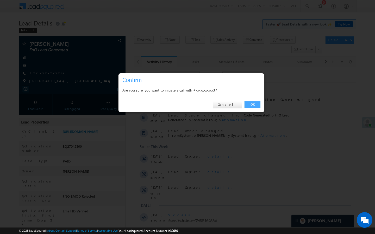
click at [254, 106] on link "OK" at bounding box center [252, 104] width 16 height 7
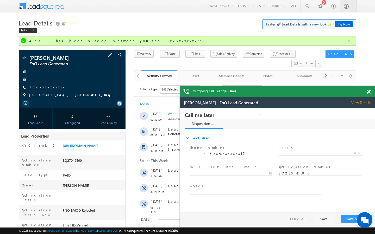
click at [53, 89] on div "+xx-xxxxxxxx37" at bounding box center [72, 87] width 102 height 5
click at [50, 87] on link "+xx-xxxxxxxx37" at bounding box center [46, 87] width 35 height 4
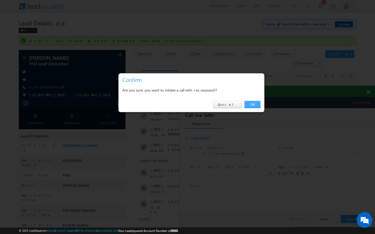
click at [253, 106] on link "OK" at bounding box center [252, 104] width 16 height 7
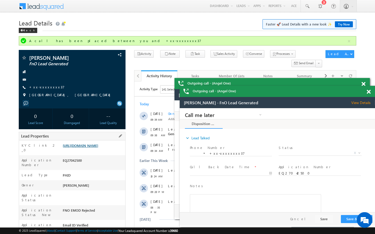
click at [0, 0] on link "[URL][DOMAIN_NAME]" at bounding box center [0, 0] width 0 height 0
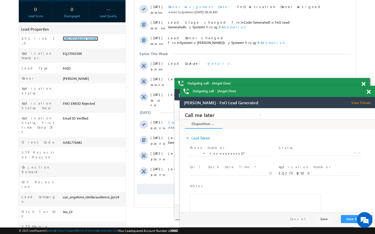
scroll to position [115, 0]
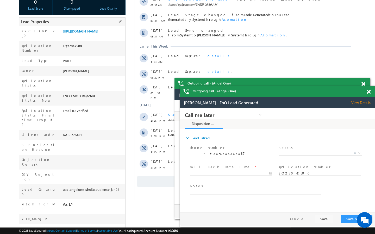
drag, startPoint x: 62, startPoint y: 119, endPoint x: 101, endPoint y: 123, distance: 38.2
click at [0, 0] on div "AABL776481" at bounding box center [0, 0] width 0 height 0
copy div "AABL776481"
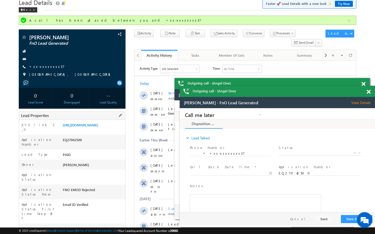
scroll to position [0, 0]
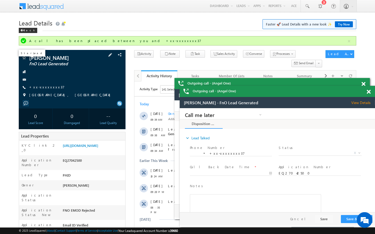
click at [0, 0] on span at bounding box center [0, 0] width 0 height 0
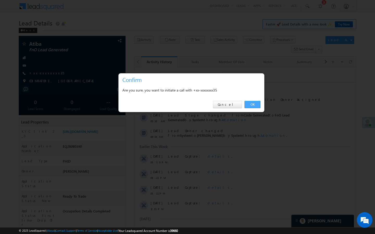
drag, startPoint x: 252, startPoint y: 104, endPoint x: 117, endPoint y: 46, distance: 146.5
click at [252, 104] on link "OK" at bounding box center [252, 104] width 16 height 7
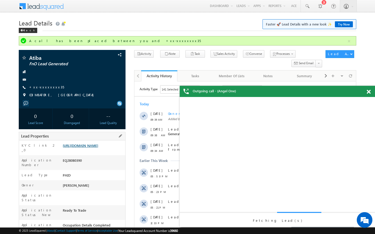
click at [97, 148] on link "[URL][DOMAIN_NAME]" at bounding box center [80, 145] width 35 height 4
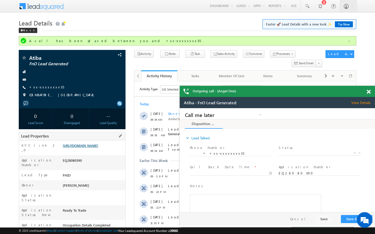
click at [98, 145] on link "https://angelbroking1-pk3em7sa.customui-test.leadsquared.com?leadId=7771664d-ee…" at bounding box center [80, 145] width 35 height 4
click at [0, 0] on link "+xx-xxxxxxxx35" at bounding box center [0, 0] width 0 height 0
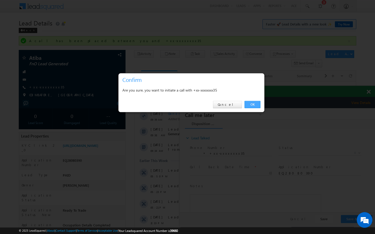
click at [253, 105] on link "OK" at bounding box center [252, 104] width 16 height 7
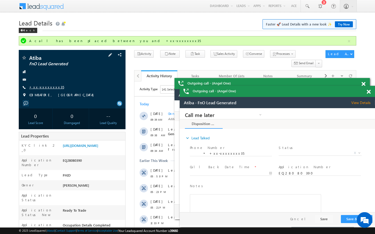
click at [0, 0] on link "+xx-xxxxxxxx35" at bounding box center [0, 0] width 0 height 0
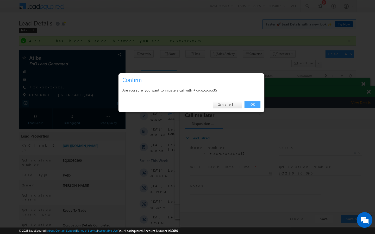
click at [255, 105] on link "OK" at bounding box center [252, 104] width 16 height 7
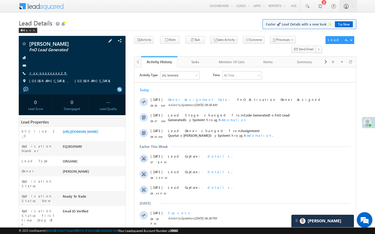
click at [49, 74] on link "+xx-xxxxxxxx29" at bounding box center [48, 73] width 38 height 4
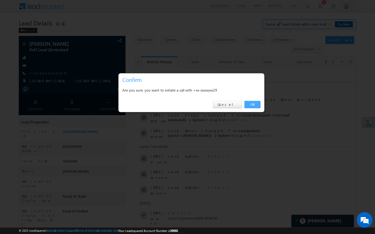
click at [254, 103] on link "OK" at bounding box center [252, 104] width 16 height 7
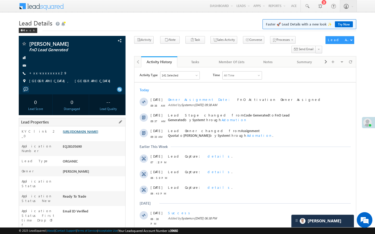
click at [98, 134] on link "https://angelbroking1-pk3em7sa.customui-test.leadsquared.com?leadId=c82ccdf8-b3…" at bounding box center [80, 131] width 35 height 4
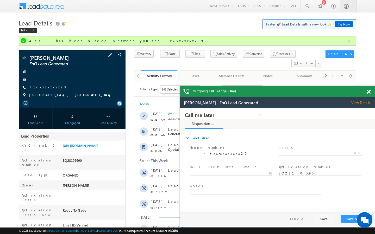
click at [0, 0] on link "+xx-xxxxxxxx29" at bounding box center [0, 0] width 0 height 0
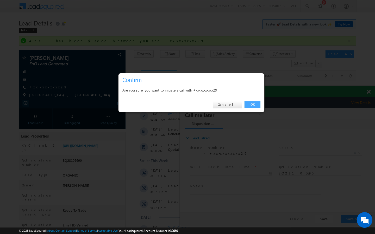
click at [253, 105] on link "OK" at bounding box center [252, 104] width 16 height 7
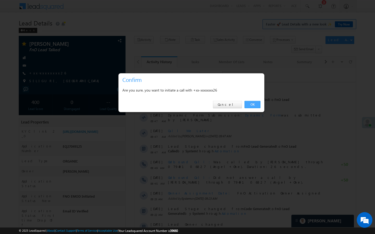
click at [256, 103] on link "OK" at bounding box center [252, 104] width 16 height 7
click at [251, 103] on link "OK" at bounding box center [252, 104] width 16 height 7
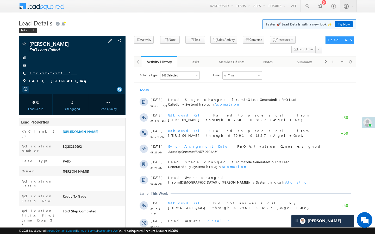
click at [48, 73] on link "+xx-xxxxxxxx11" at bounding box center [53, 73] width 48 height 4
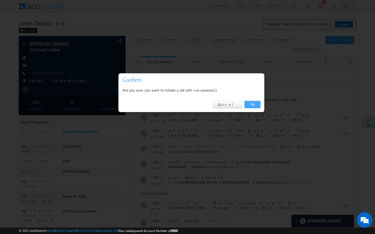
drag, startPoint x: 252, startPoint y: 103, endPoint x: 117, endPoint y: 33, distance: 152.0
click at [252, 103] on link "OK" at bounding box center [252, 104] width 16 height 7
